Goal: Task Accomplishment & Management: Use online tool/utility

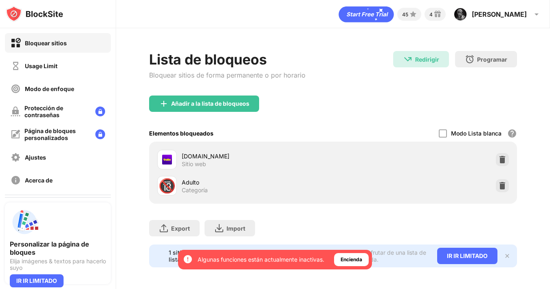
click at [504, 160] on img at bounding box center [503, 159] width 8 height 8
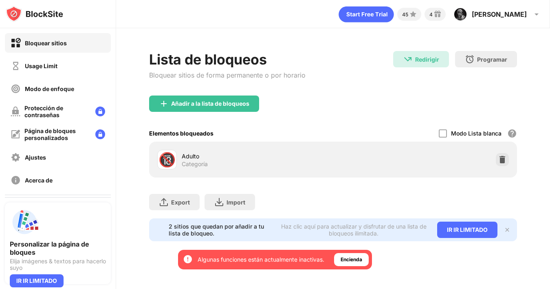
click at [173, 109] on div "Añadir a la lista de bloqueos" at bounding box center [204, 103] width 110 height 16
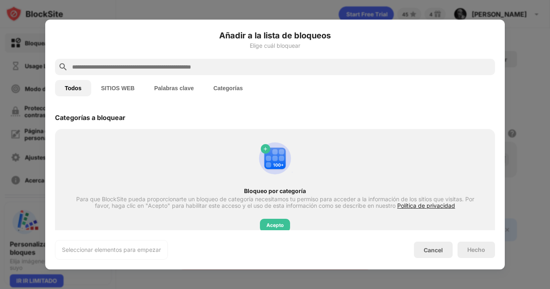
click at [428, 64] on input "text" at bounding box center [281, 67] width 421 height 10
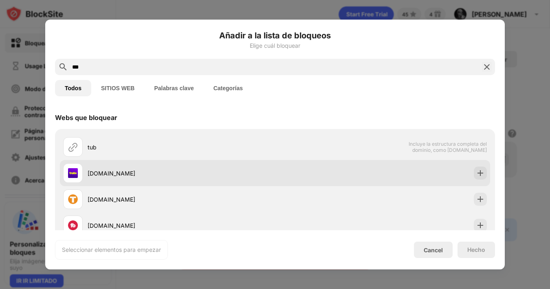
type input "***"
click at [482, 177] on div at bounding box center [480, 172] width 13 height 13
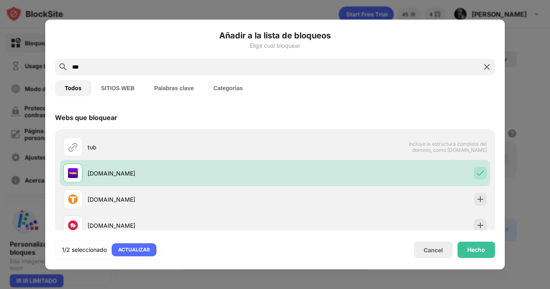
click at [475, 250] on div "Hecho" at bounding box center [477, 249] width 18 height 7
